Goal: Navigation & Orientation: Find specific page/section

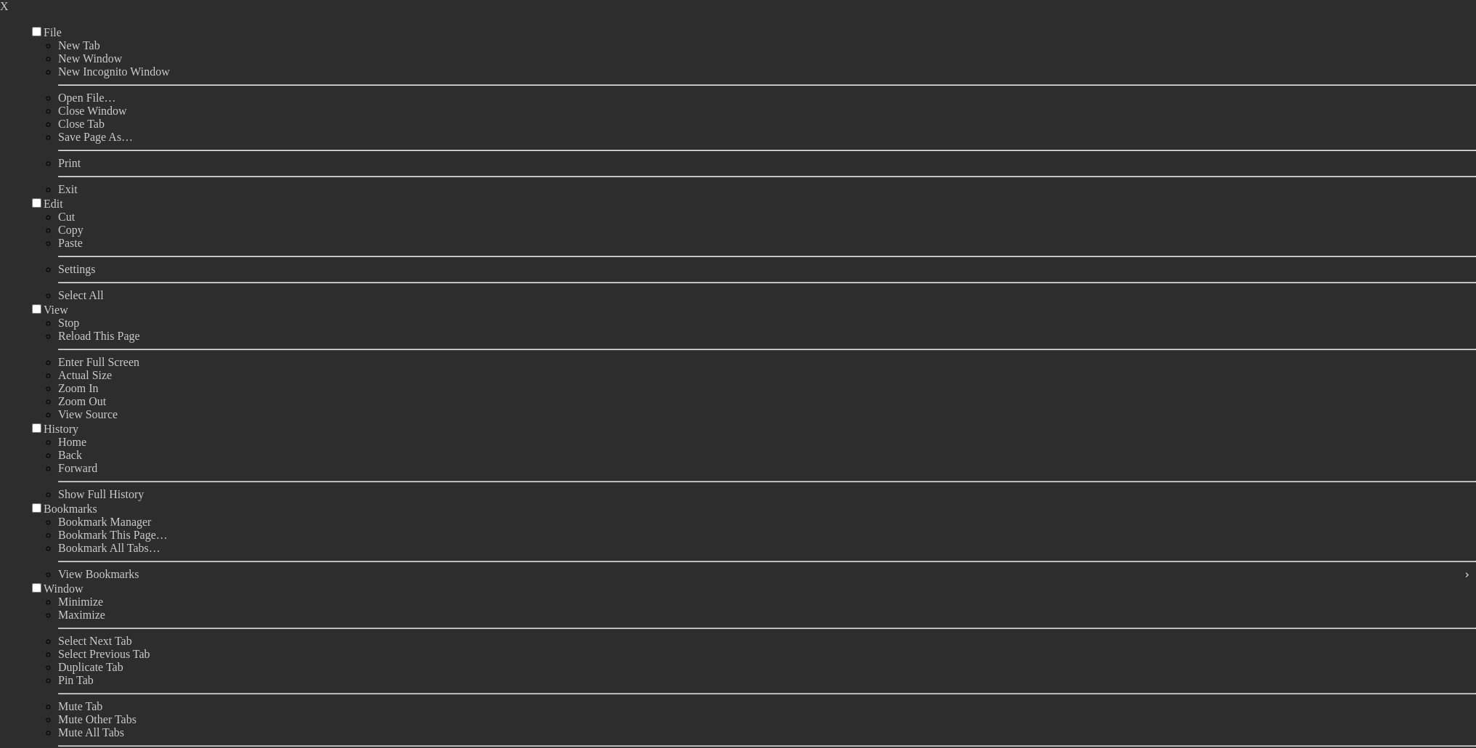
click at [505, 249] on img at bounding box center [471, 235] width 187 height 81
